Goal: Task Accomplishment & Management: Complete application form

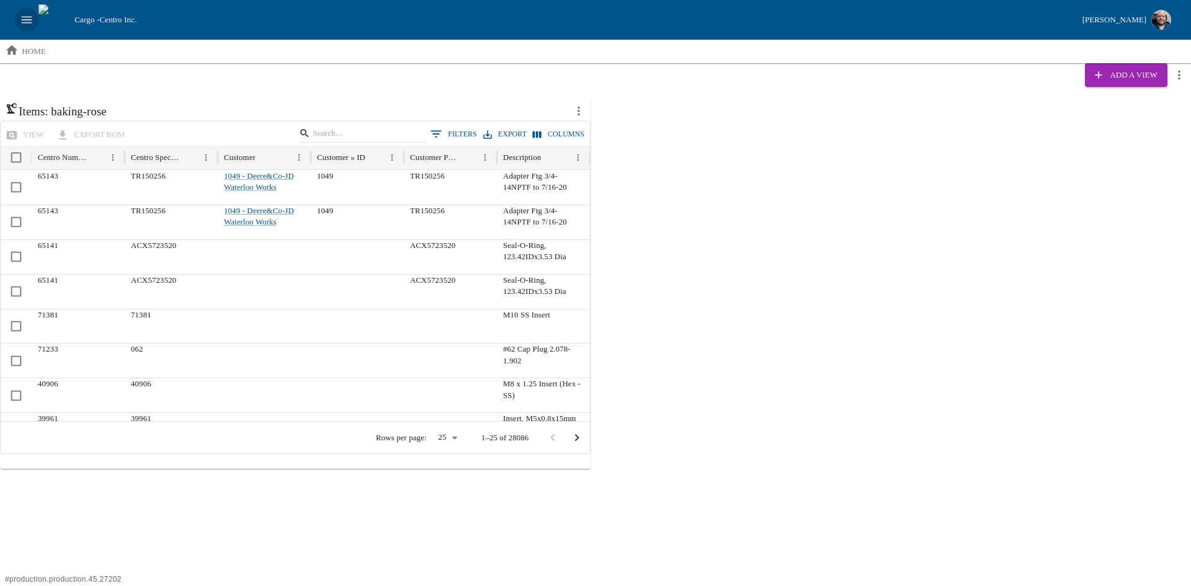
click at [25, 13] on icon "open drawer" at bounding box center [27, 20] width 14 height 14
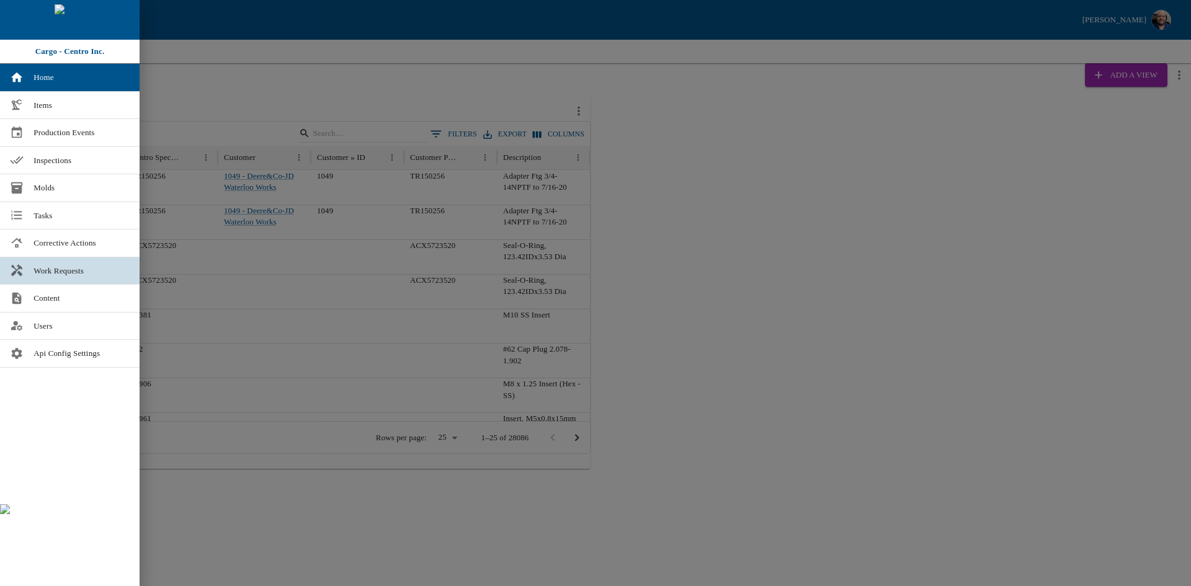
click at [62, 264] on link "Work Requests" at bounding box center [70, 270] width 140 height 27
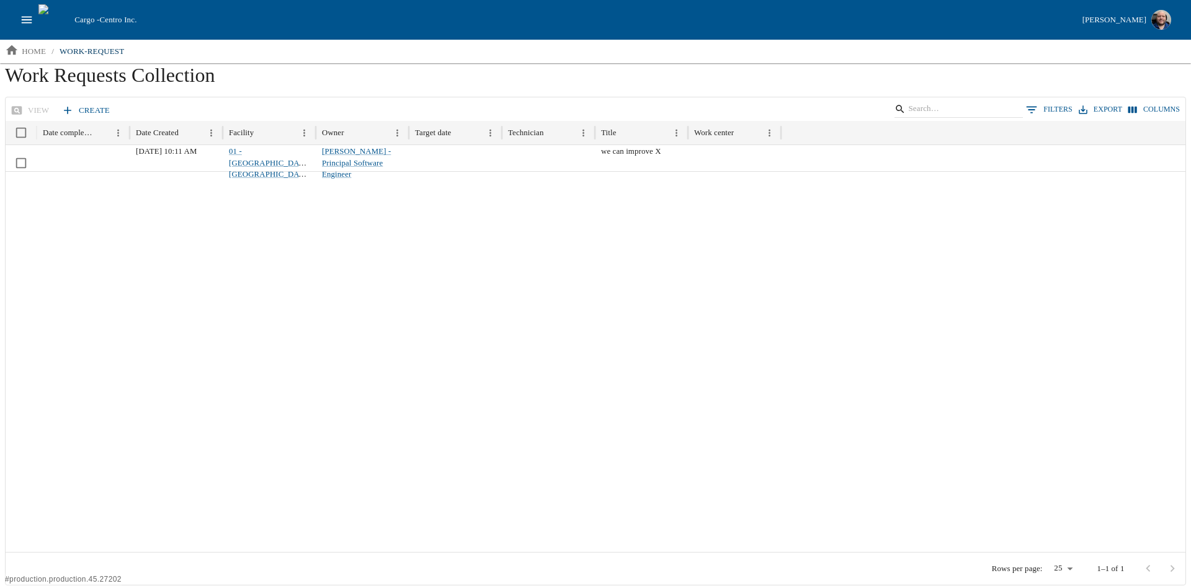
click at [87, 104] on link "Create" at bounding box center [87, 111] width 56 height 22
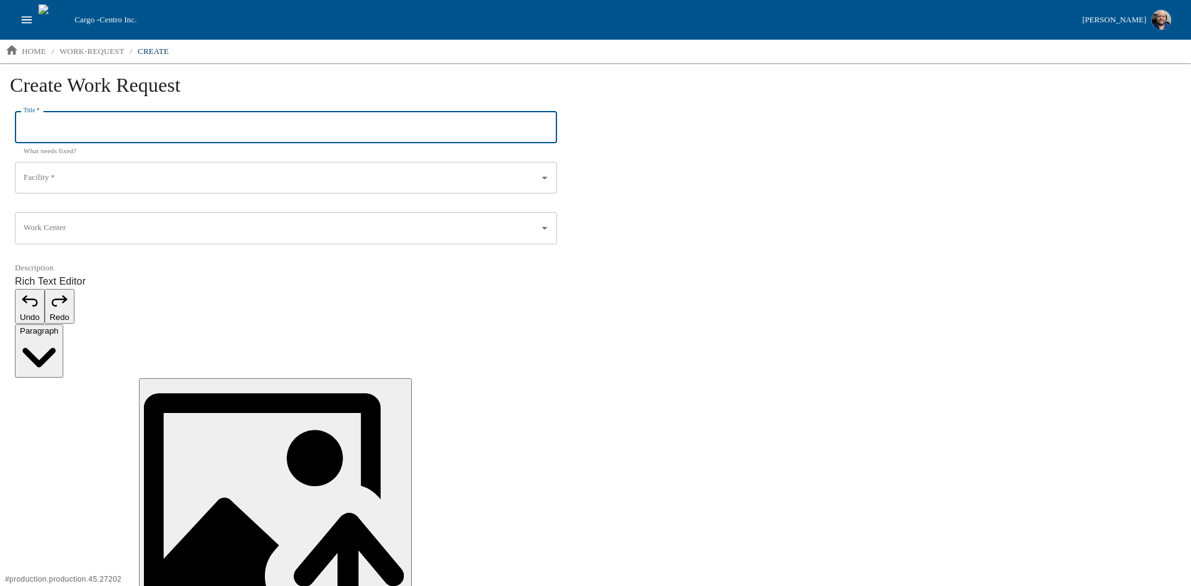
click at [130, 128] on input "Title   *" at bounding box center [286, 128] width 542 height 32
click at [394, 192] on div "Facility   *" at bounding box center [286, 178] width 542 height 32
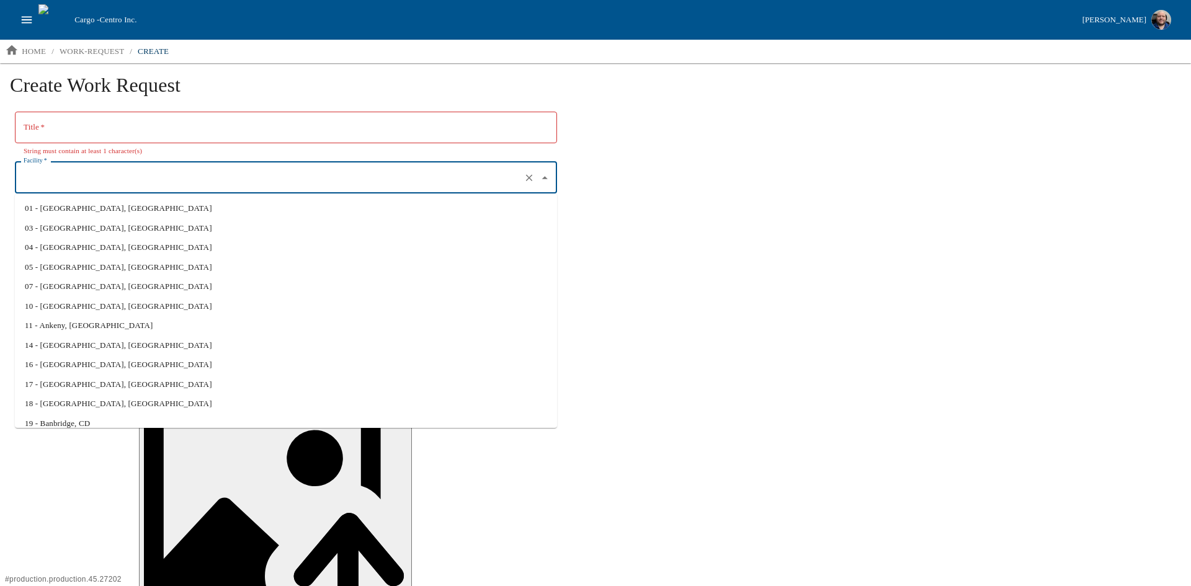
click at [715, 179] on div "Create Work Request Title   * Title   * String must contain at least 1 characte…" at bounding box center [595, 415] width 1191 height 705
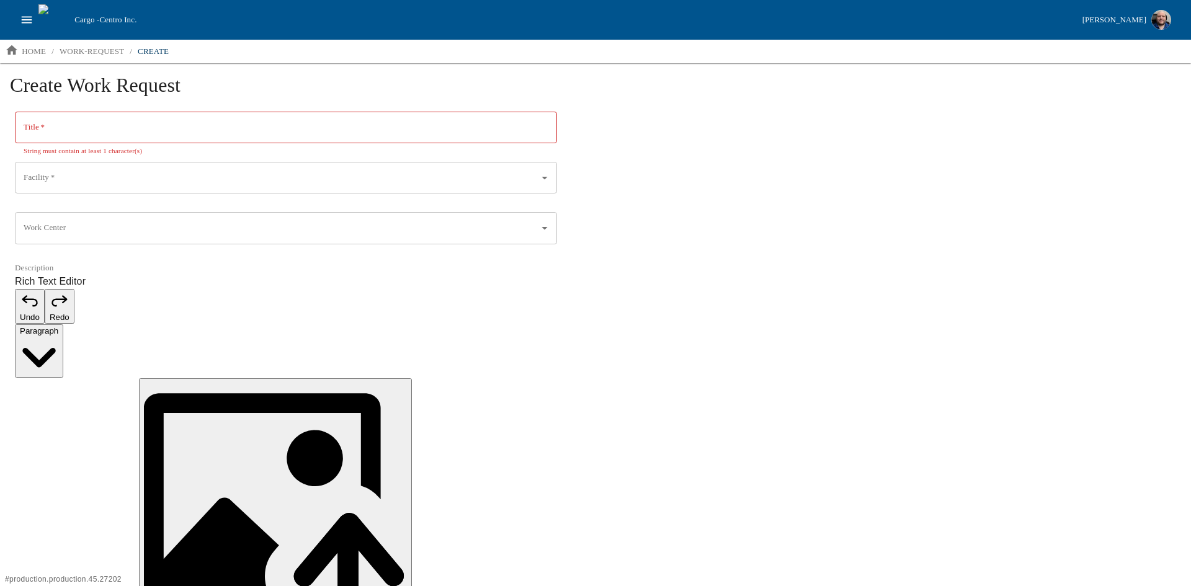
click at [193, 229] on input "Work Center" at bounding box center [276, 228] width 512 height 21
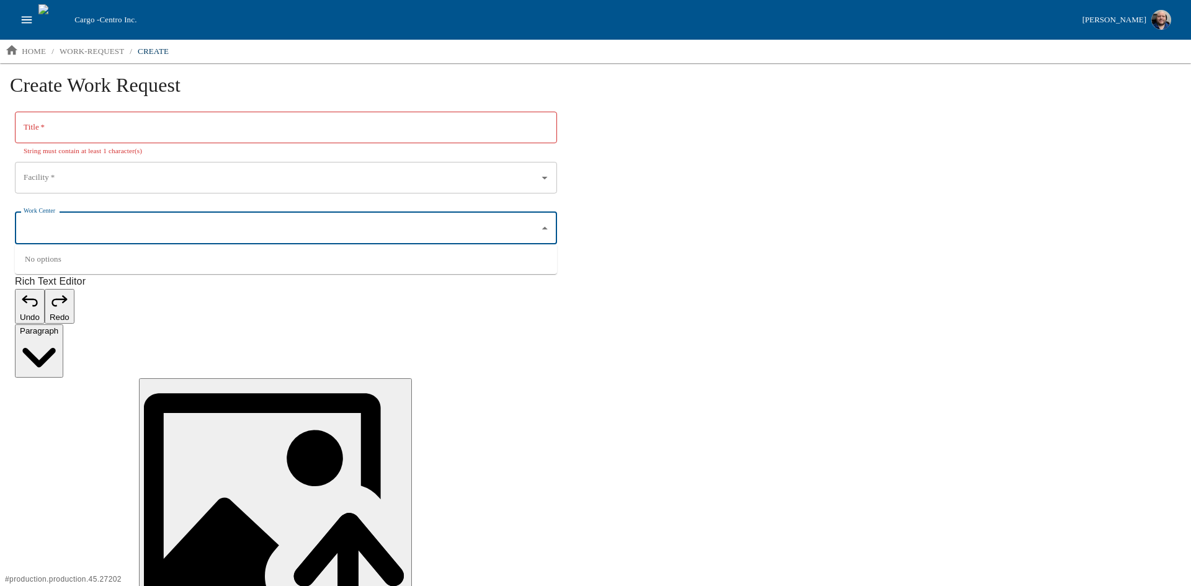
click at [763, 233] on div "Create Work Request Title   * Title   * String must contain at least 1 characte…" at bounding box center [595, 415] width 1191 height 705
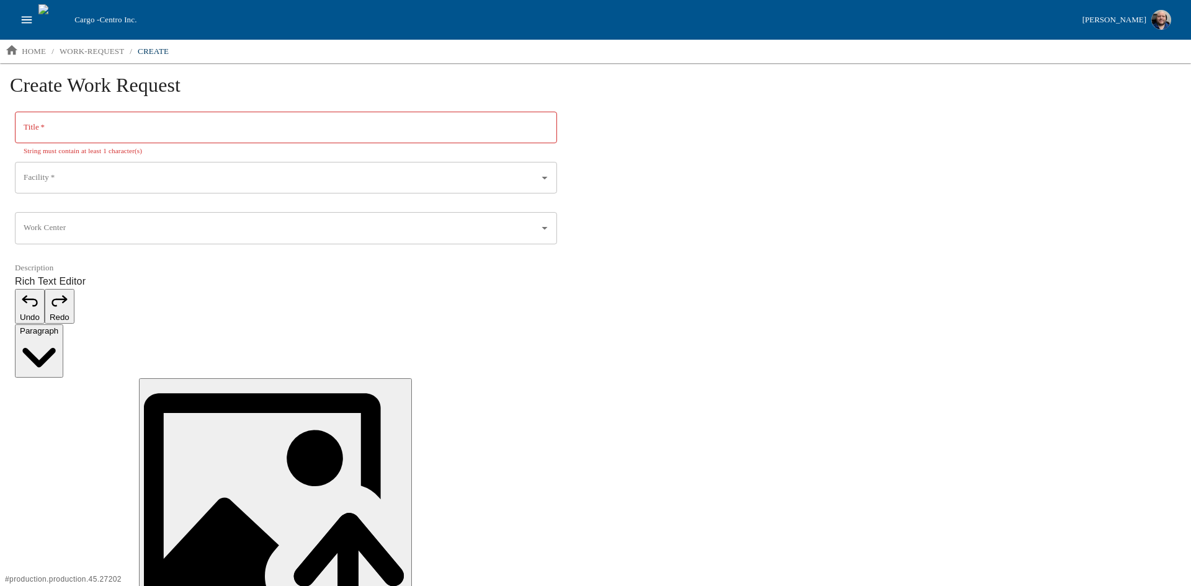
click at [700, 215] on div "Create Work Request Title   * Title   * String must contain at least 1 characte…" at bounding box center [595, 415] width 1191 height 705
click at [648, 156] on div "Create Work Request Title   * Title   * String must contain at least 1 characte…" at bounding box center [595, 415] width 1191 height 705
click at [28, 10] on button "open drawer" at bounding box center [27, 20] width 24 height 24
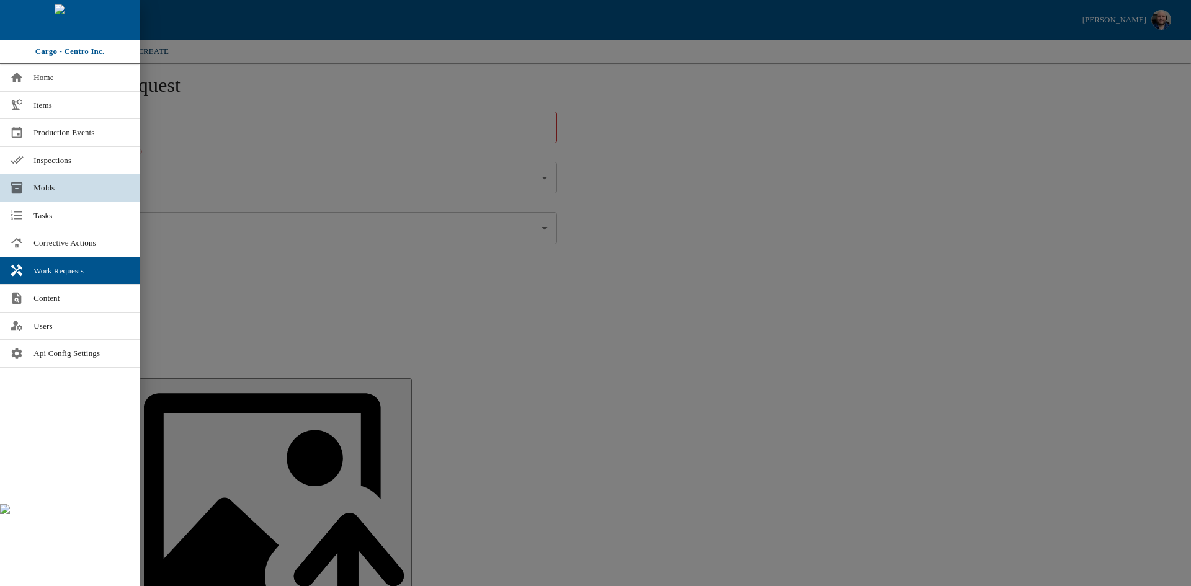
click at [47, 192] on span "Molds" at bounding box center [82, 188] width 96 height 12
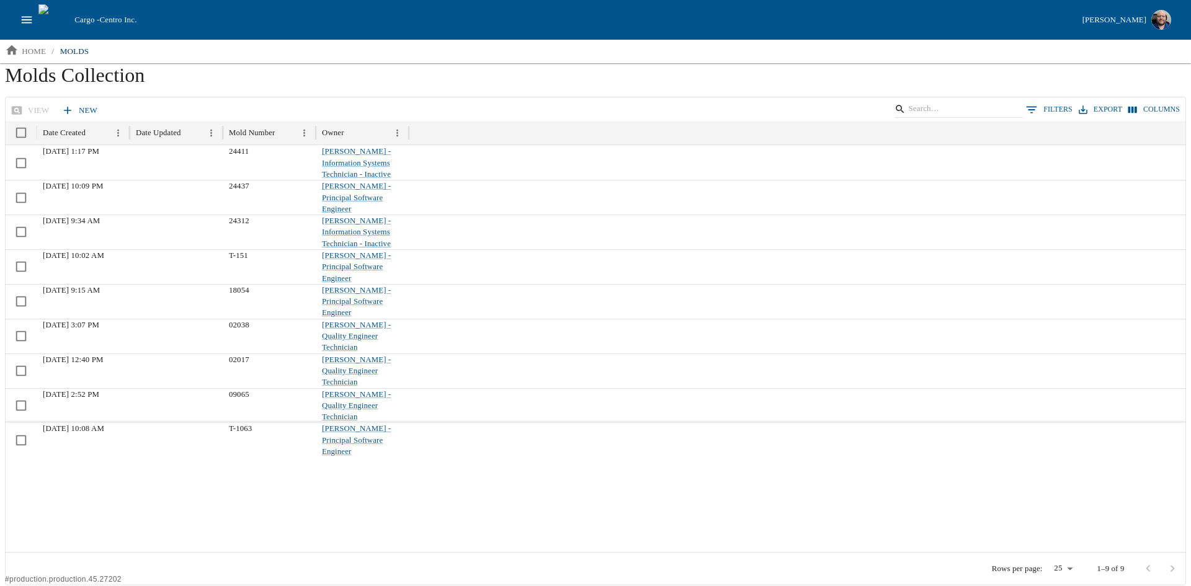
click at [75, 104] on link "New" at bounding box center [80, 111] width 43 height 22
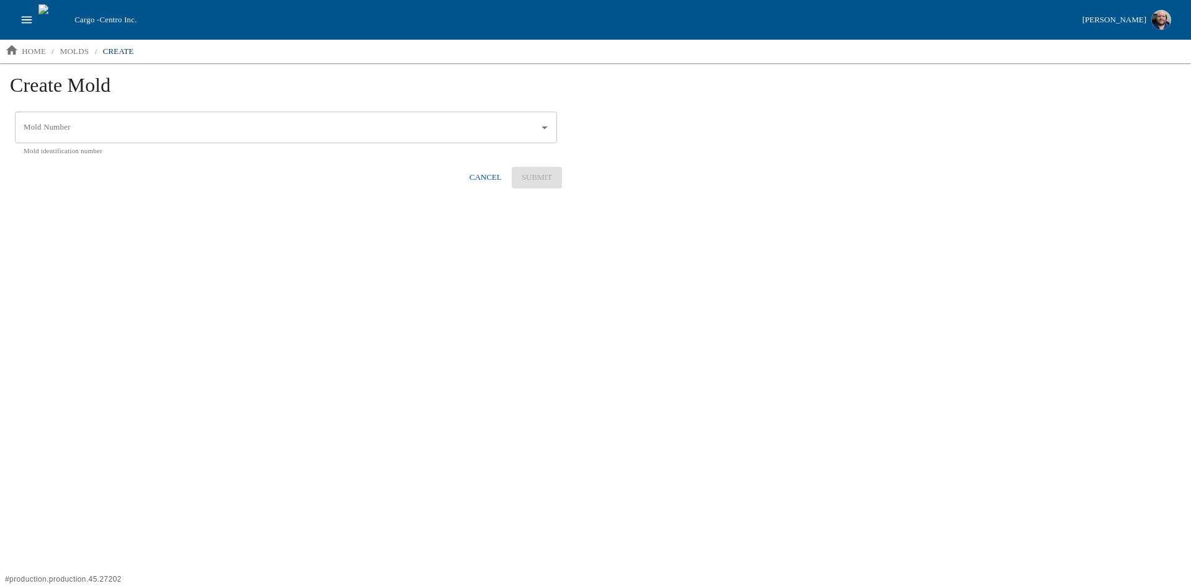
click at [24, 24] on icon "open drawer" at bounding box center [27, 20] width 14 height 14
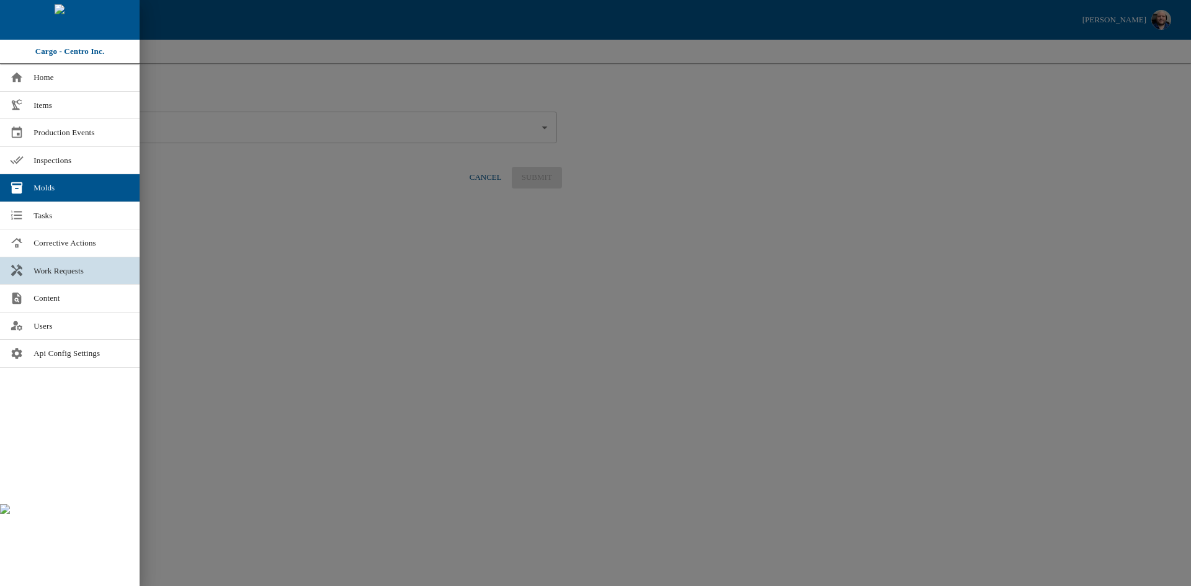
click at [51, 262] on link "Work Requests" at bounding box center [70, 270] width 140 height 27
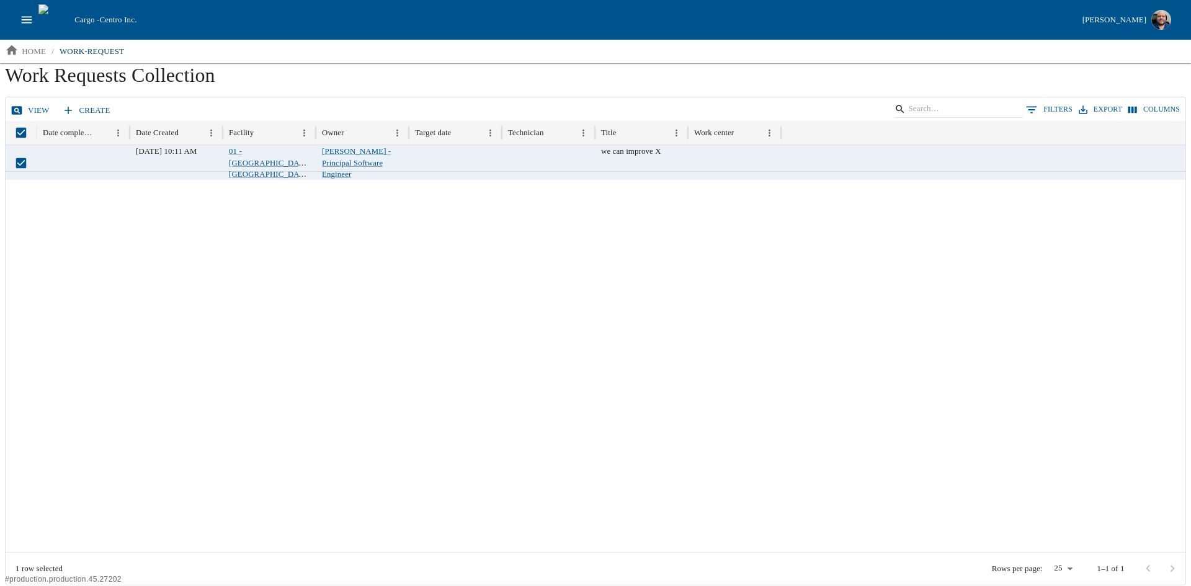
click at [34, 107] on link "View" at bounding box center [31, 111] width 47 height 22
